Goal: Task Accomplishment & Management: Manage account settings

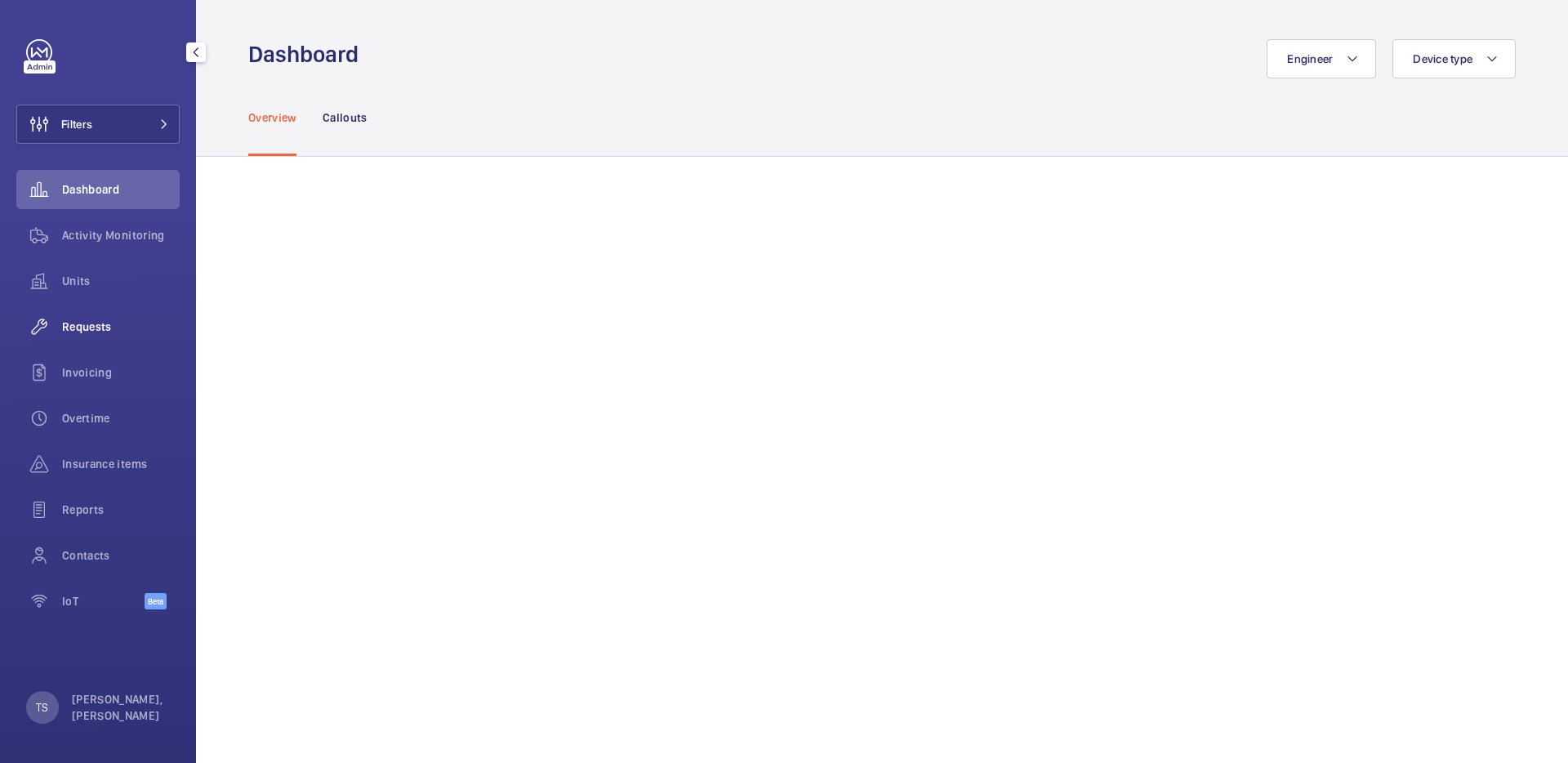
click at [110, 340] on div "Requests" at bounding box center [98, 327] width 163 height 40
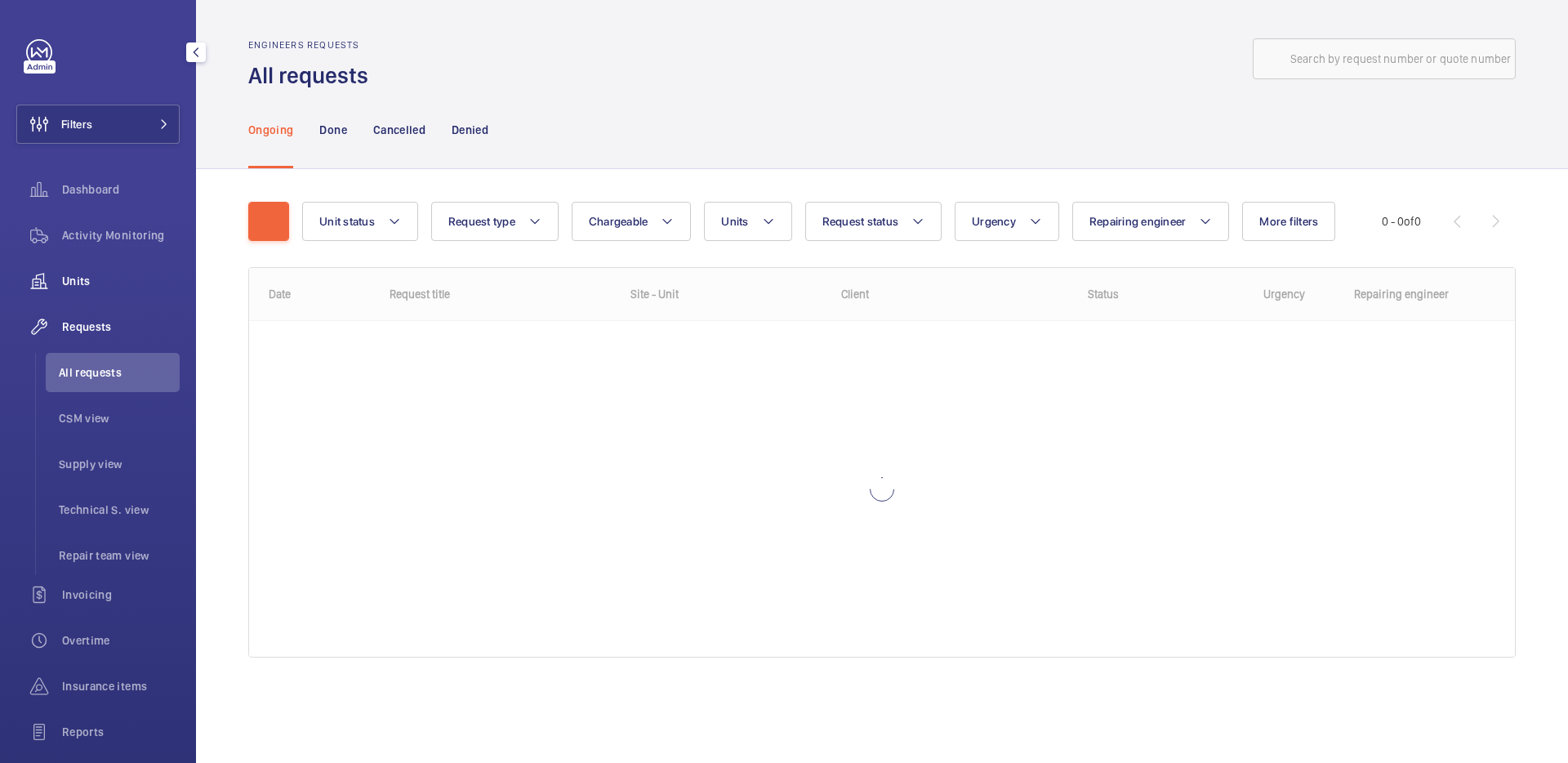
click at [115, 299] on div "Units" at bounding box center [98, 281] width 163 height 40
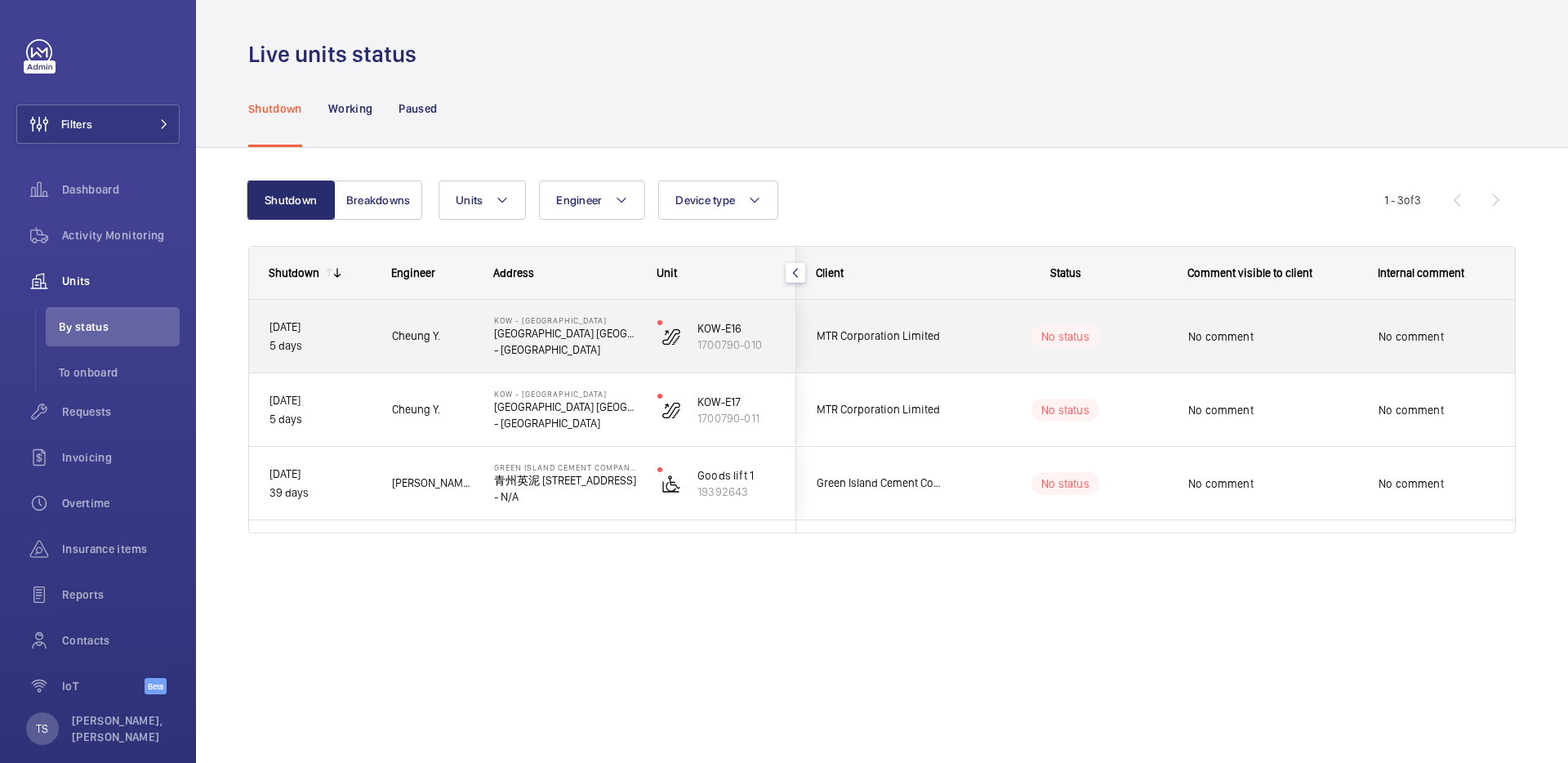
click at [574, 346] on p "- [GEOGRAPHIC_DATA]" at bounding box center [565, 350] width 142 height 16
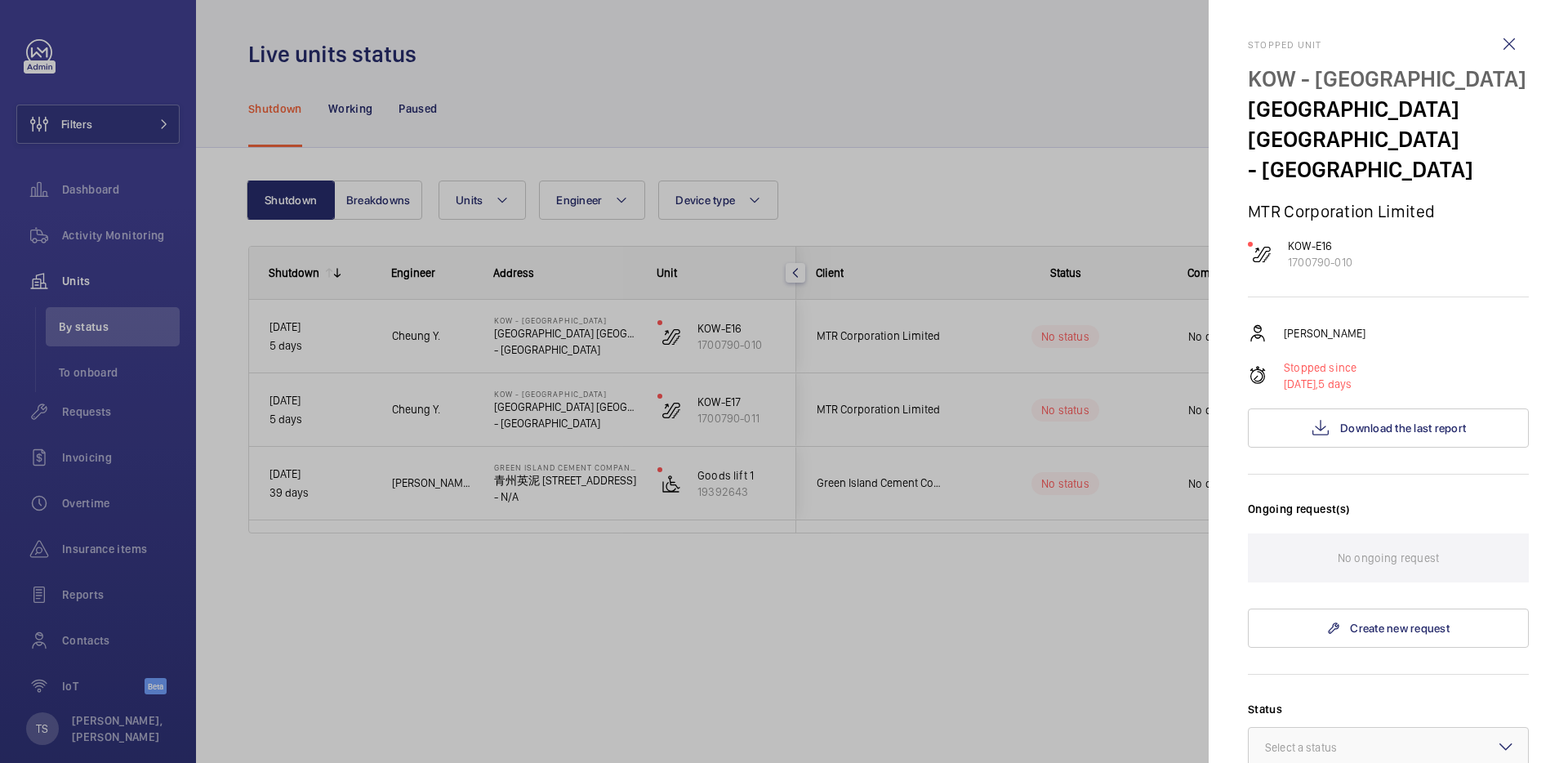
drag, startPoint x: 1302, startPoint y: 338, endPoint x: 1376, endPoint y: 343, distance: 74.2
click at [1356, 360] on p "Stopped since" at bounding box center [1320, 368] width 73 height 16
click at [1356, 376] on p "[DATE], 5 days" at bounding box center [1320, 384] width 73 height 16
drag, startPoint x: 1298, startPoint y: 356, endPoint x: 1274, endPoint y: 356, distance: 24.0
click at [1274, 360] on div "Stopped since [DATE], 5 days" at bounding box center [1387, 376] width 281 height 33
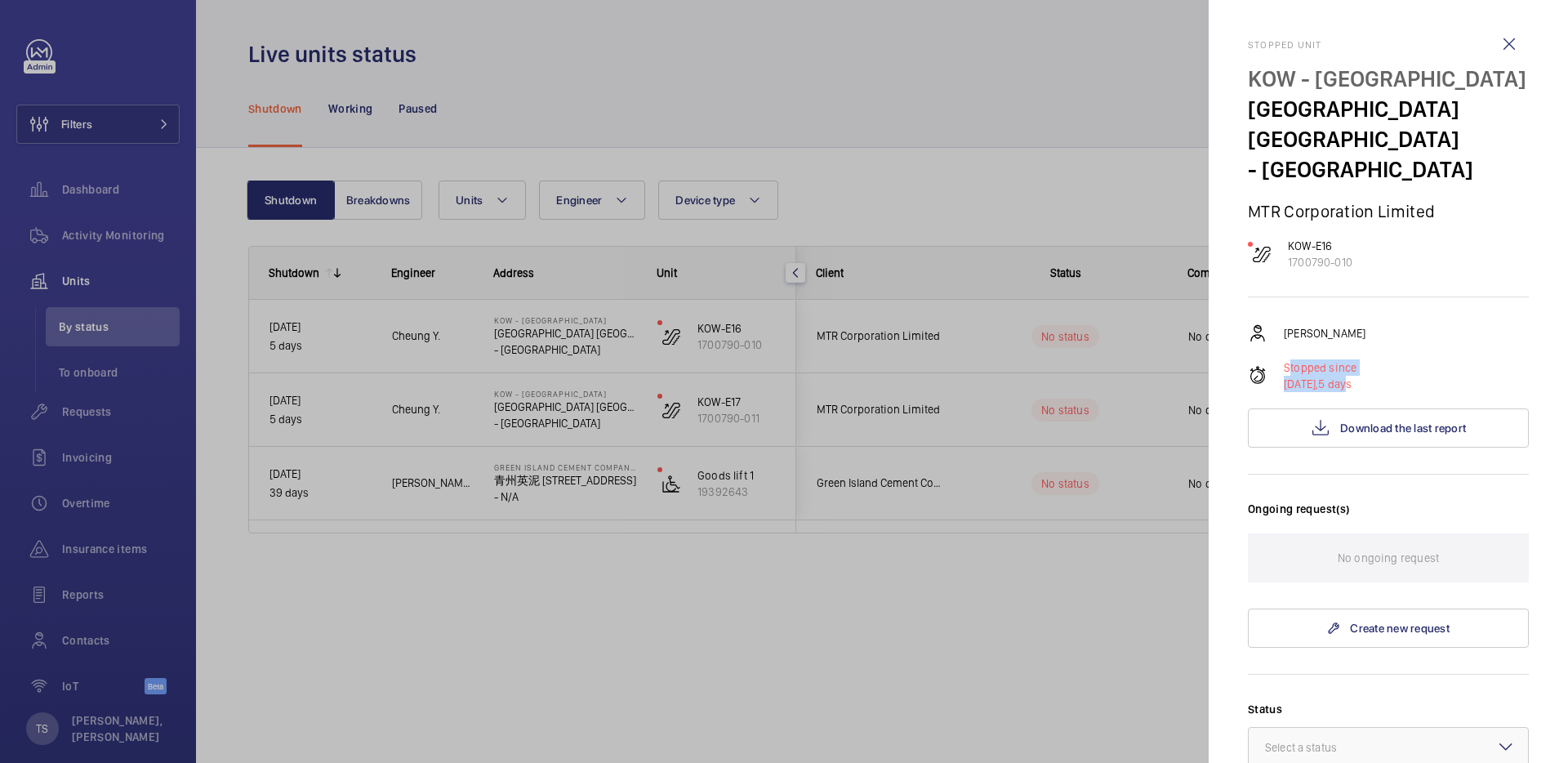
click at [1273, 325] on div "[PERSON_NAME] Fai Stopped since [DATE], 5 days Download the last report" at bounding box center [1387, 385] width 281 height 125
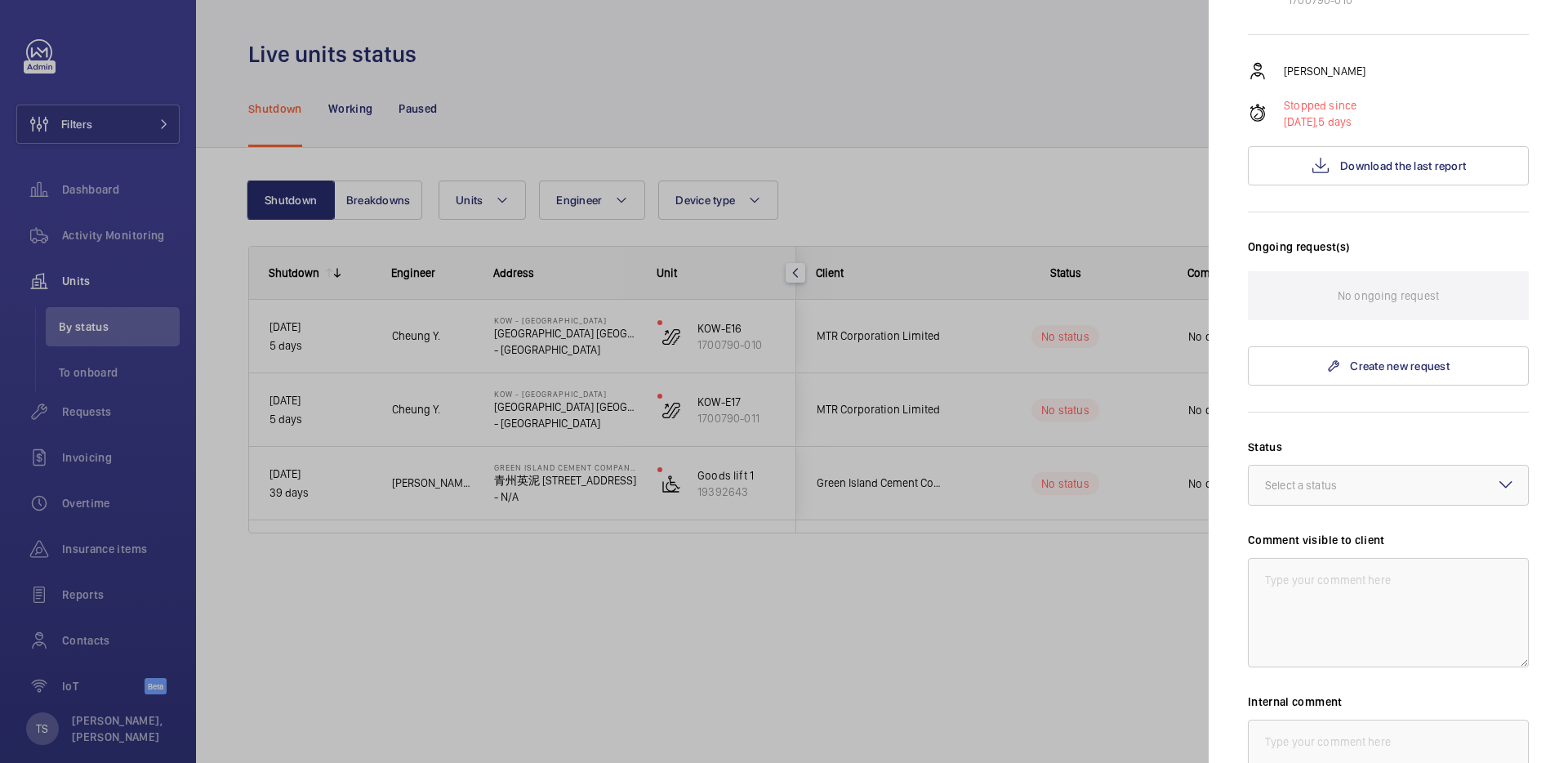
scroll to position [456, 0]
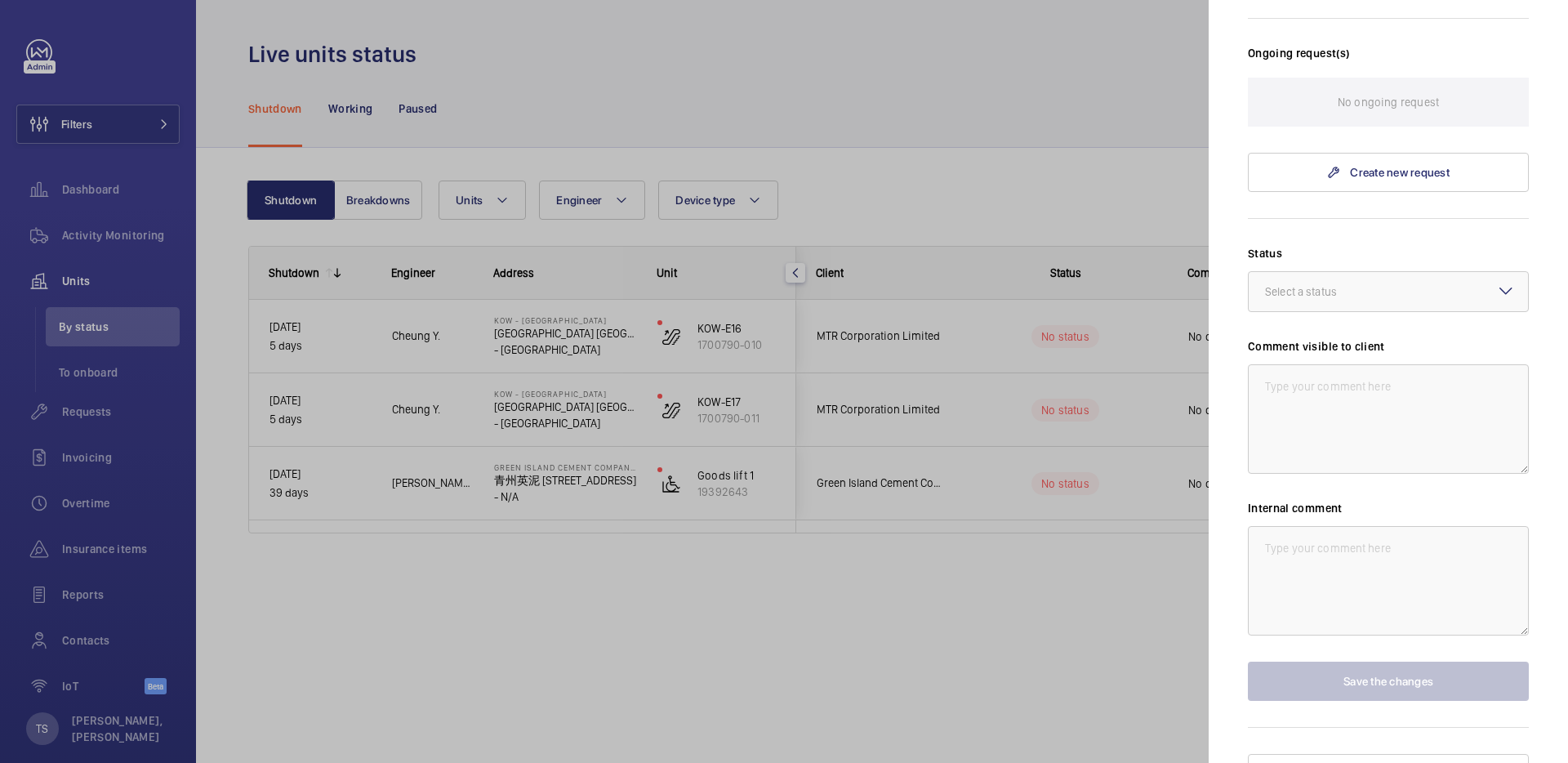
click at [1012, 629] on div at bounding box center [784, 381] width 1568 height 763
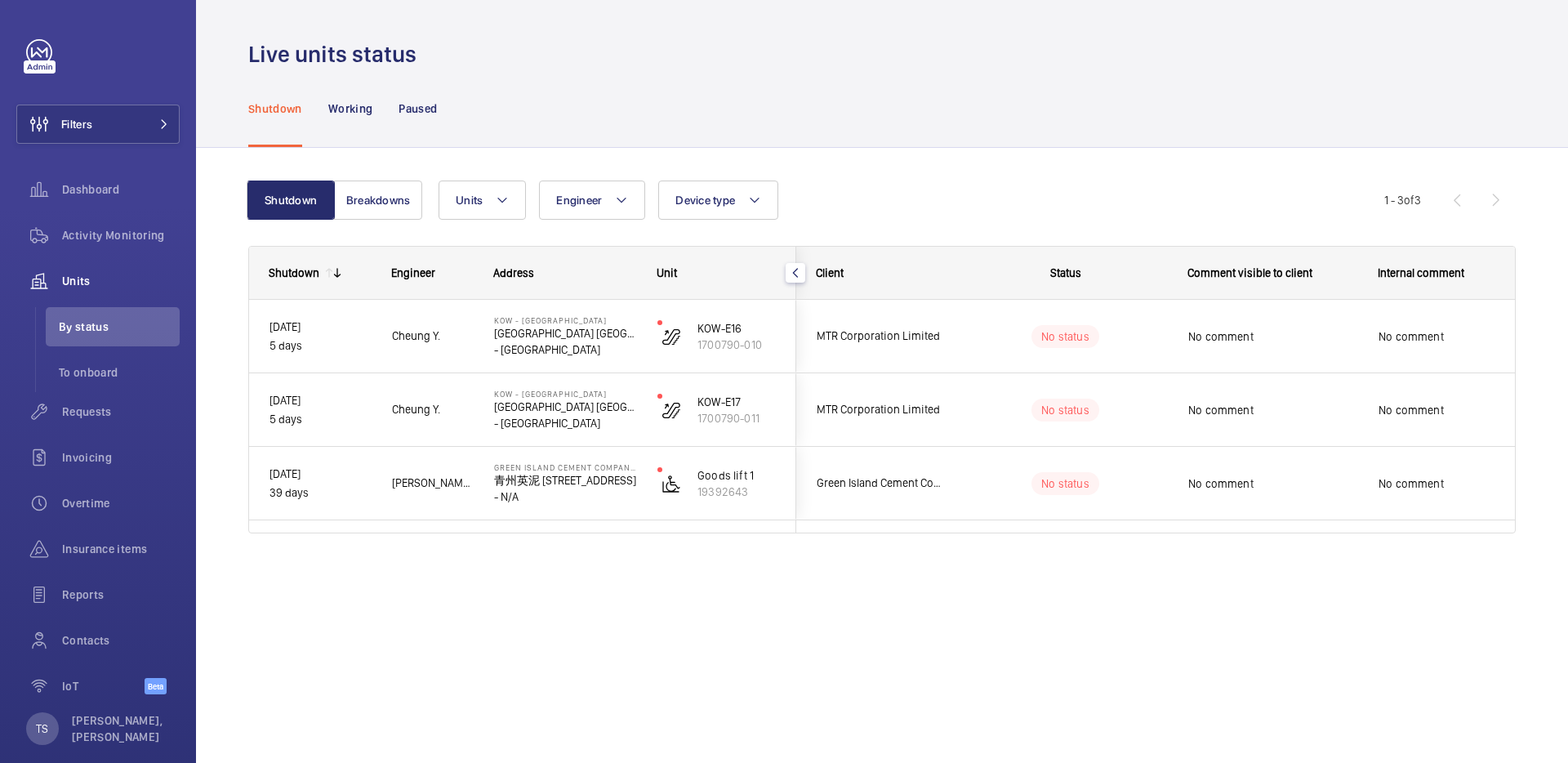
scroll to position [0, 0]
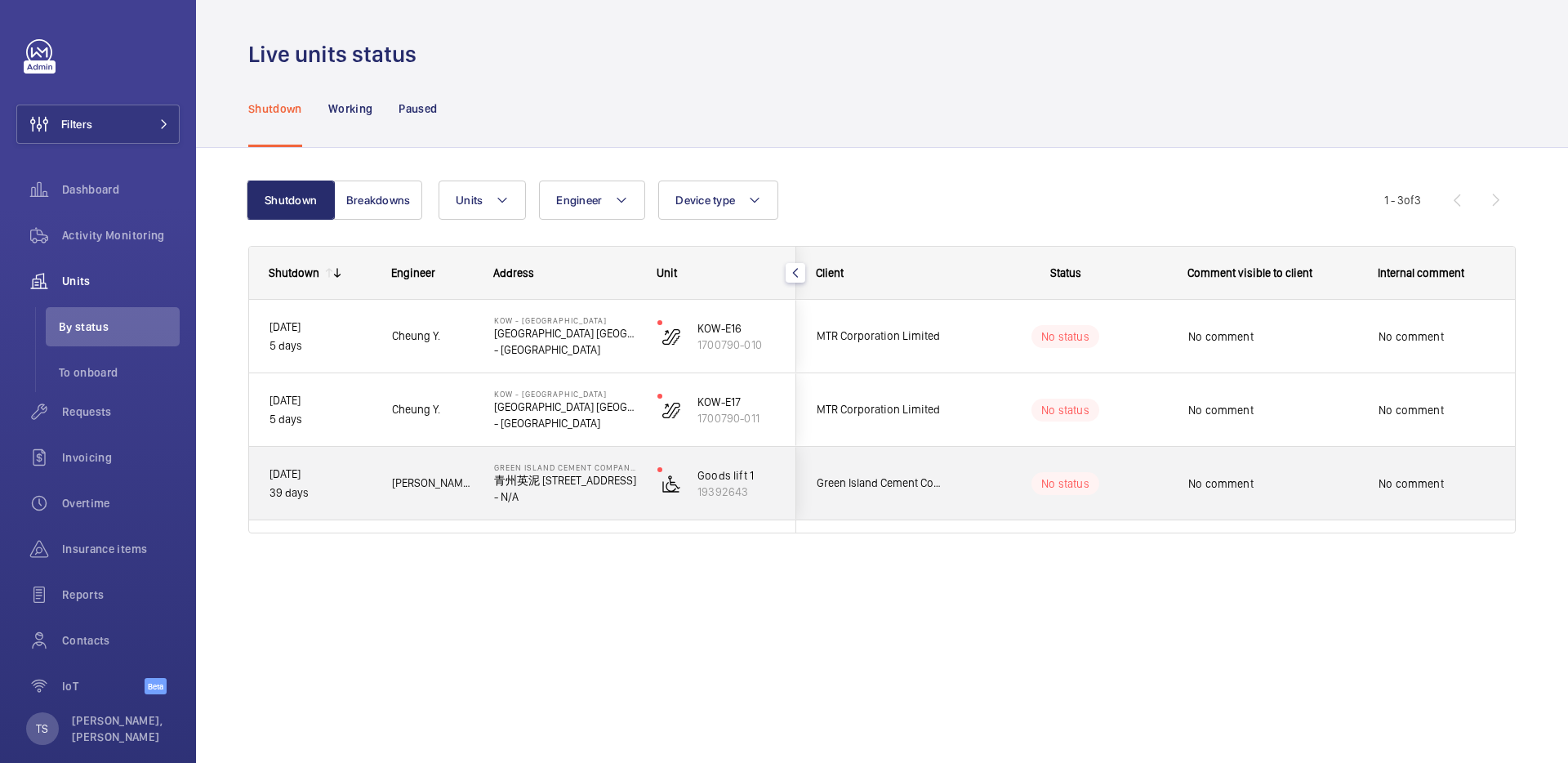
click at [578, 485] on p "青州英泥 [STREET_ADDRESS]" at bounding box center [565, 481] width 142 height 16
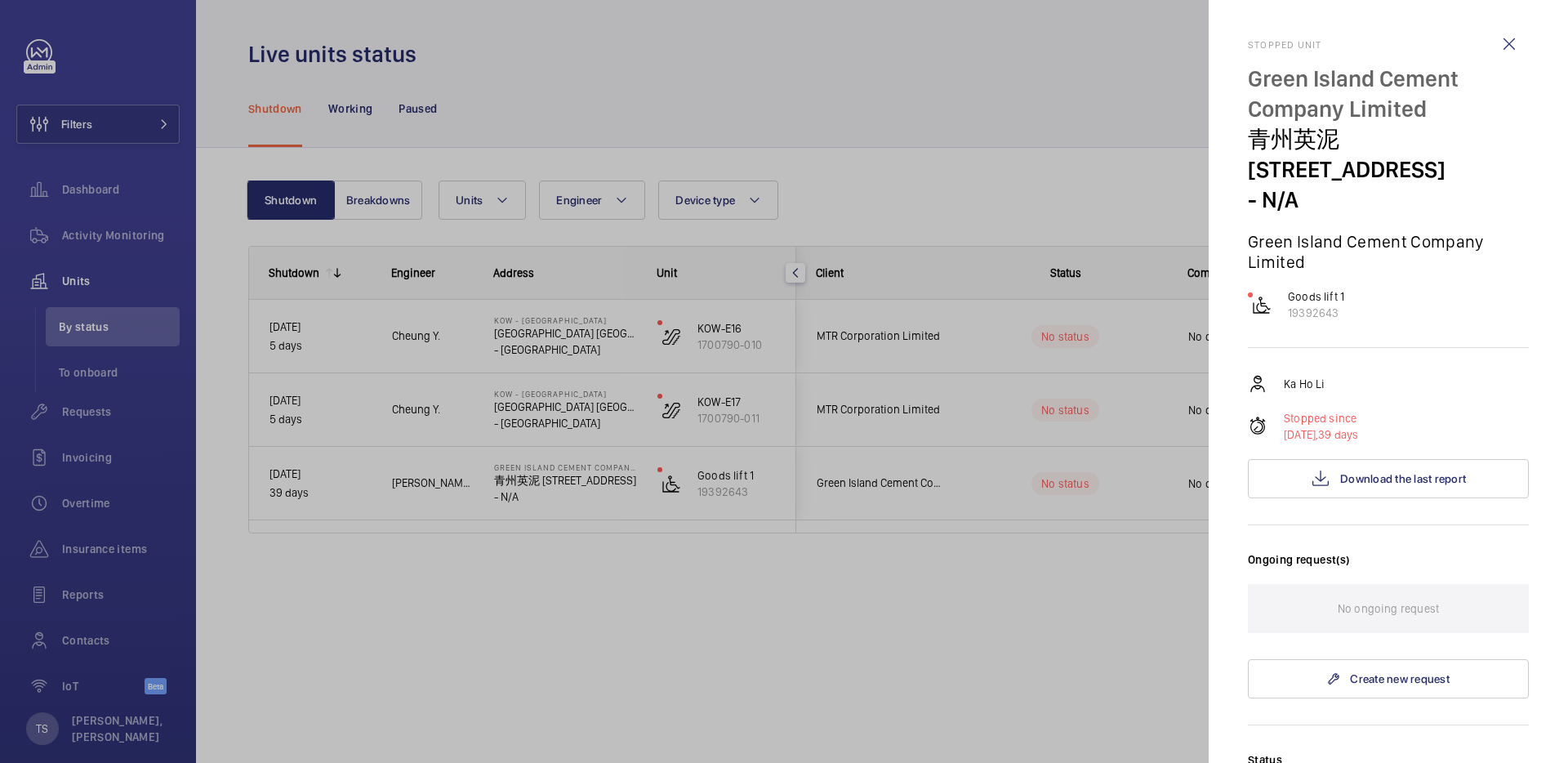
click at [505, 426] on div at bounding box center [784, 381] width 1568 height 763
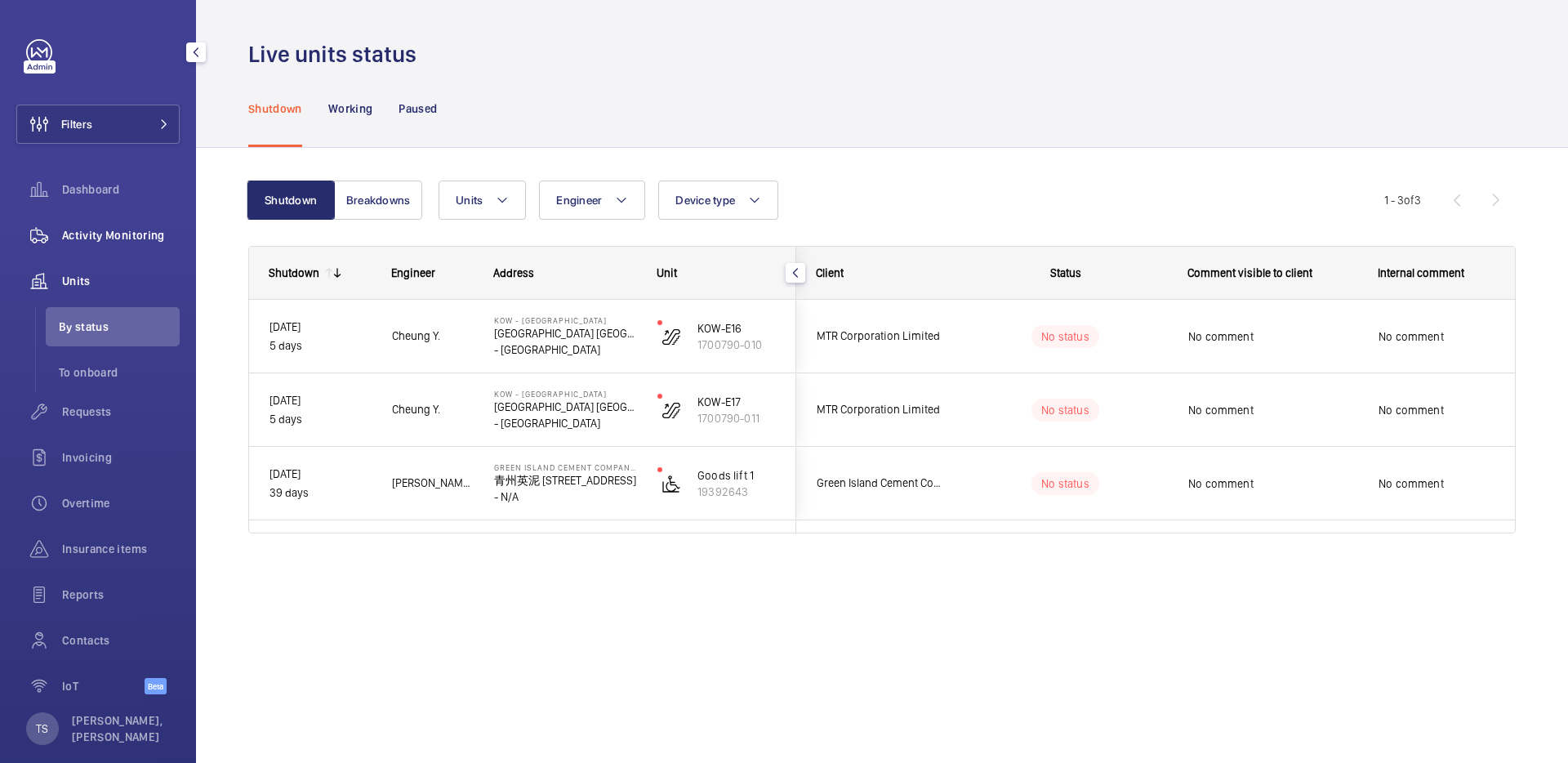
click at [101, 238] on span "Activity Monitoring" at bounding box center [120, 235] width 118 height 16
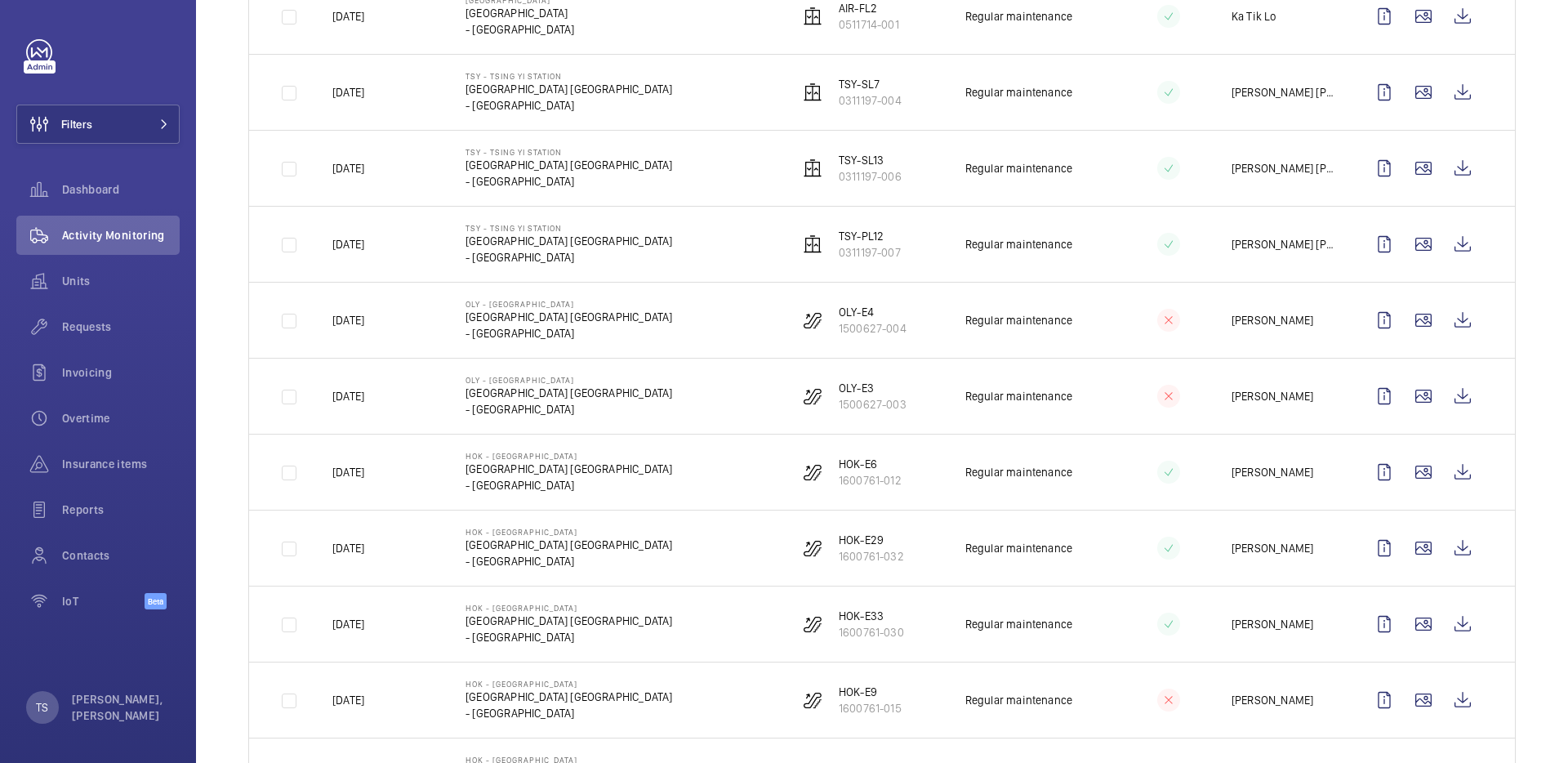
scroll to position [899, 0]
